Goal: Navigation & Orientation: Understand site structure

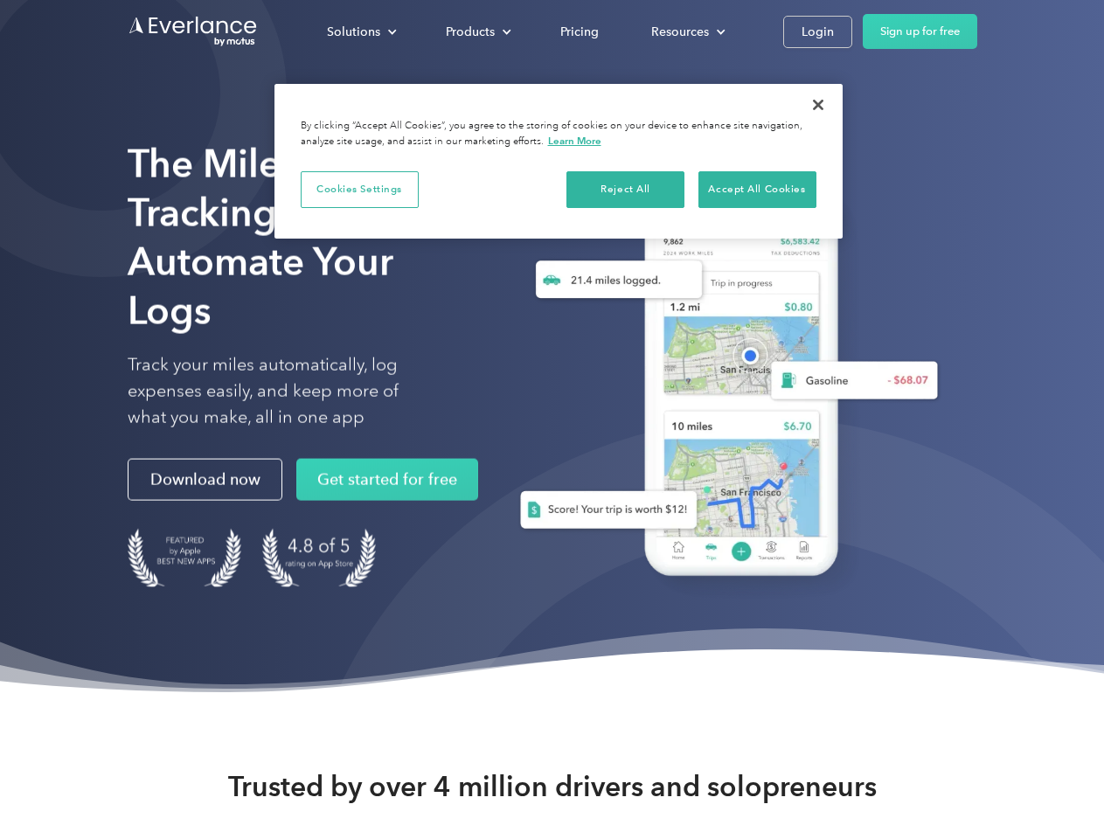
click at [361, 31] on div "Solutions" at bounding box center [353, 32] width 53 height 22
click at [476, 31] on div "Products" at bounding box center [470, 32] width 49 height 22
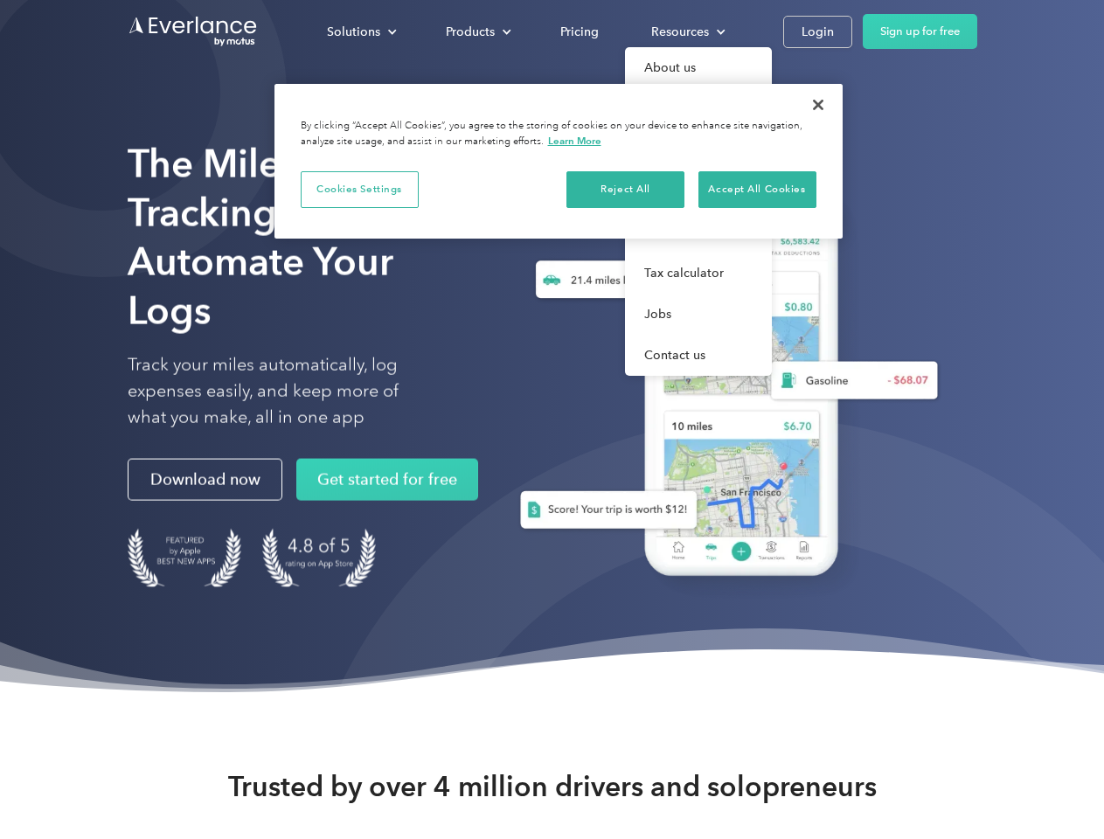
click at [686, 31] on div "Resources" at bounding box center [680, 32] width 58 height 22
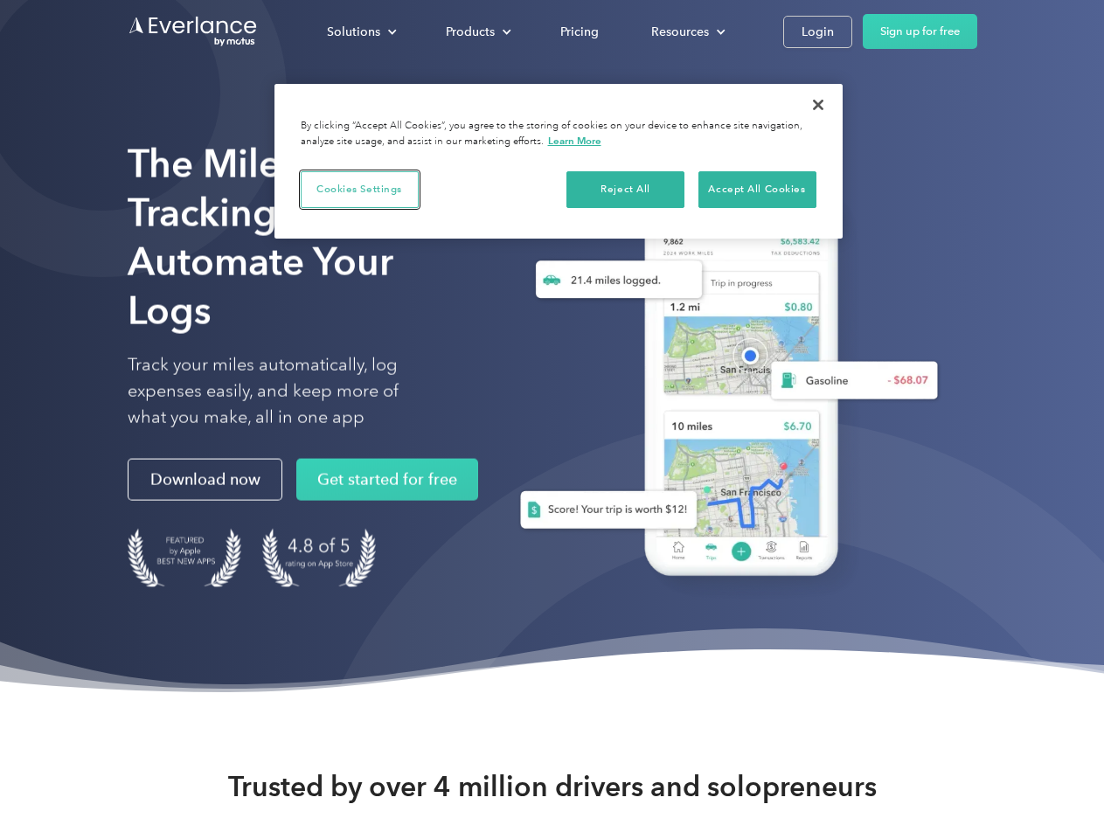
click at [359, 189] on button "Cookies Settings" at bounding box center [360, 189] width 118 height 37
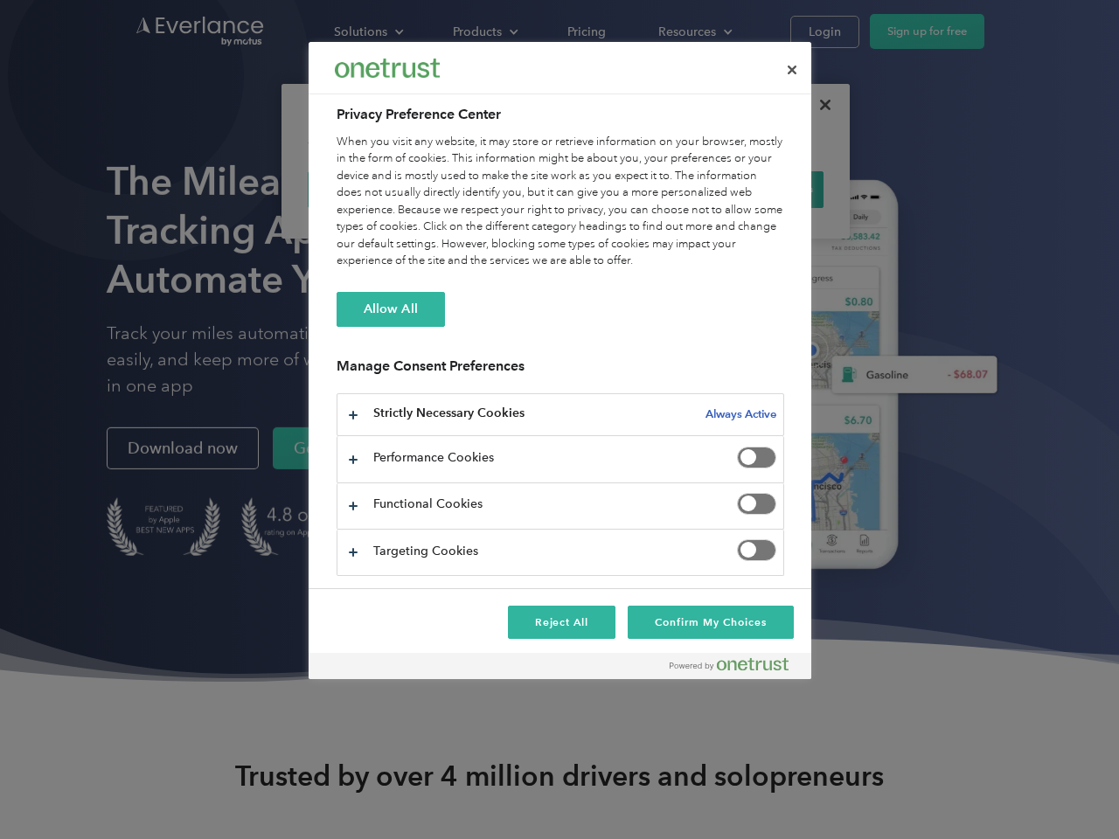
click at [626, 189] on div "When you visit any website, it may store or retrieve information on your browse…" at bounding box center [559, 202] width 447 height 136
click at [757, 189] on div "When you visit any website, it may store or retrieve information on your browse…" at bounding box center [559, 202] width 447 height 136
click at [818, 105] on div at bounding box center [559, 419] width 1119 height 839
